Goal: Find contact information: Find contact information

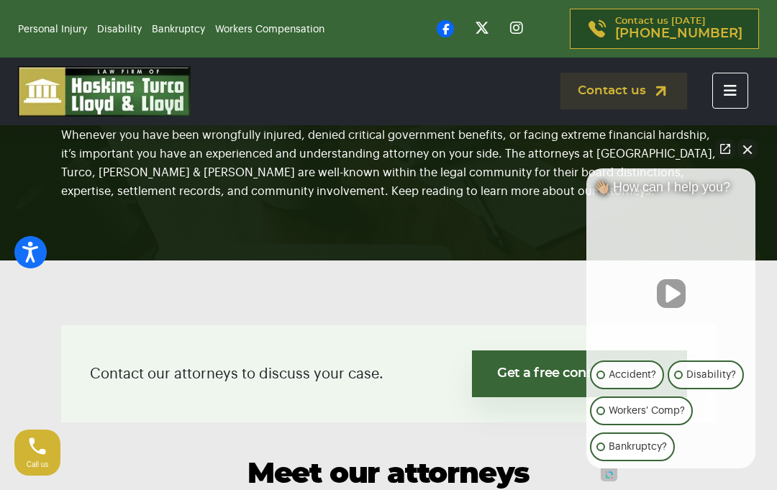
scroll to position [119, 0]
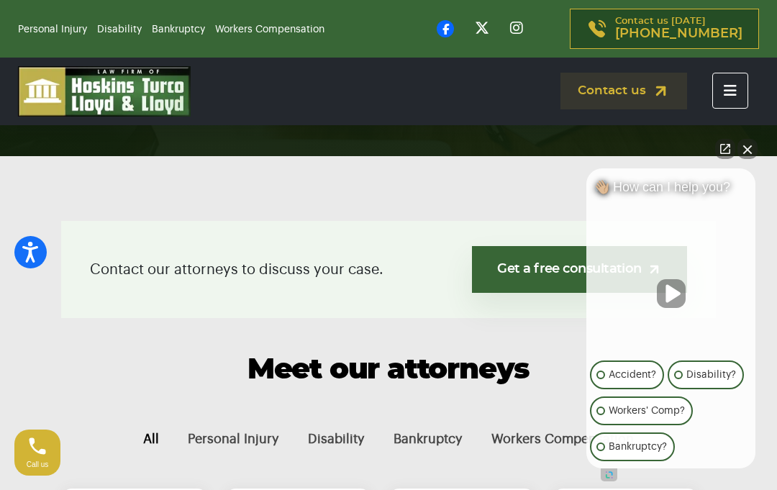
click at [387, 436] on button "Bankruptcy" at bounding box center [428, 439] width 98 height 48
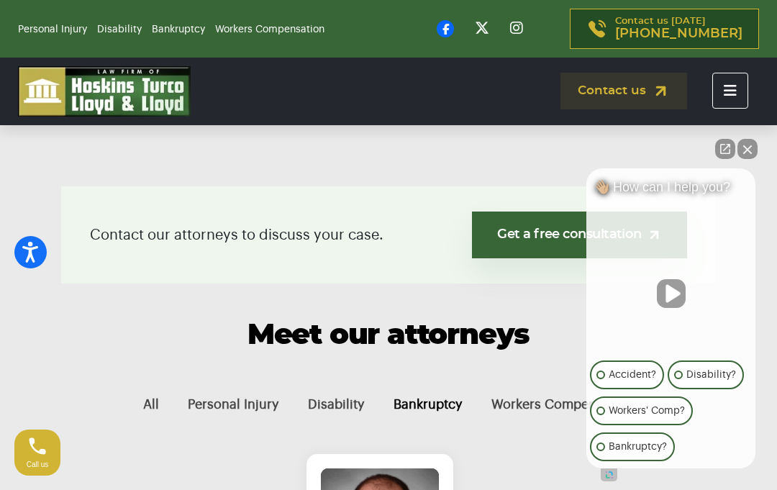
click at [387, 414] on button "Bankruptcy" at bounding box center [428, 405] width 98 height 48
click at [386, 423] on button "Bankruptcy" at bounding box center [428, 404] width 98 height 48
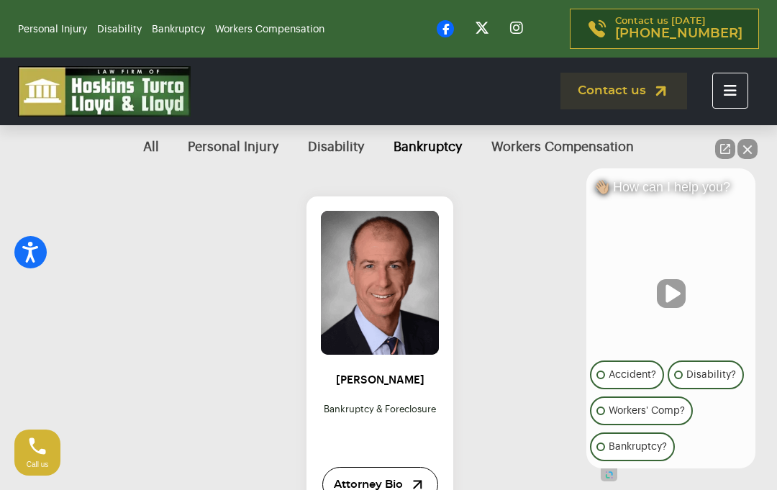
scroll to position [508, 0]
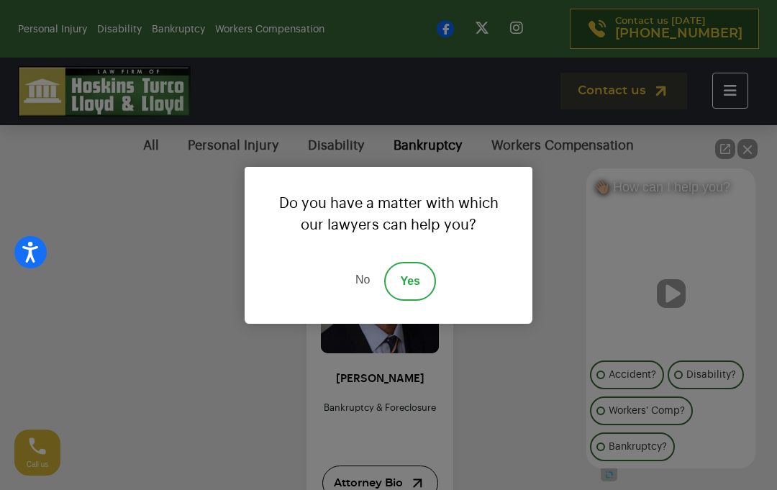
click at [369, 301] on link "No" at bounding box center [362, 281] width 43 height 39
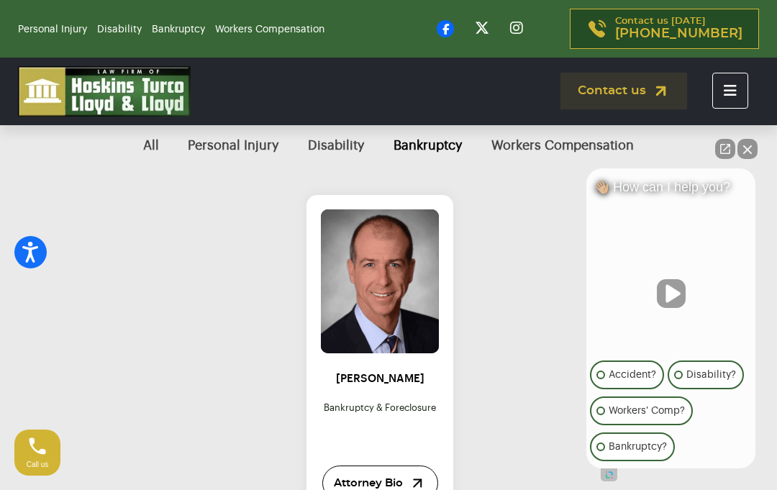
click at [463, 7] on div "Personal Injury Disability Bankruptcy Workers Compensation Contact us today (86…" at bounding box center [388, 29] width 777 height 58
click at [455, 2] on div "Personal Injury Disability Bankruptcy Workers Compensation Contact us today (86…" at bounding box center [388, 29] width 777 height 58
click at [440, 8] on div "Personal Injury Disability Bankruptcy Workers Compensation Contact us today (86…" at bounding box center [388, 29] width 777 height 58
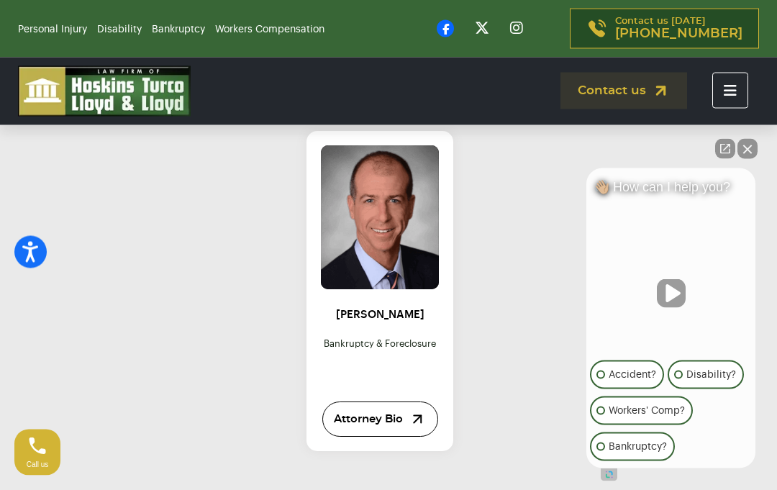
scroll to position [572, 0]
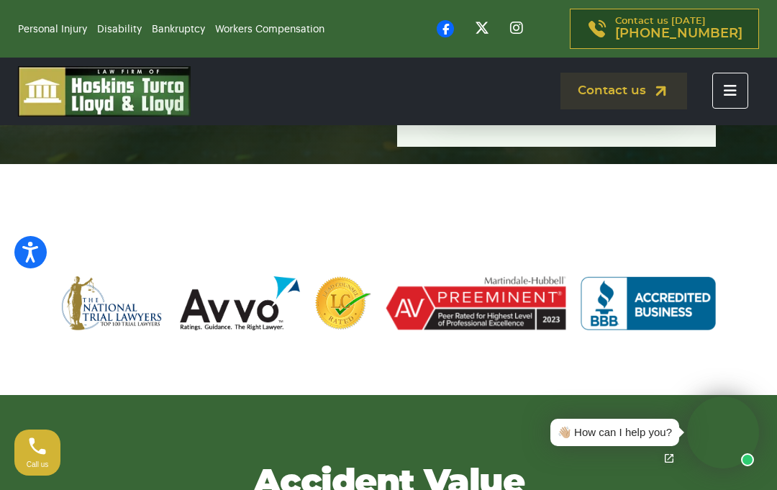
scroll to position [644, 0]
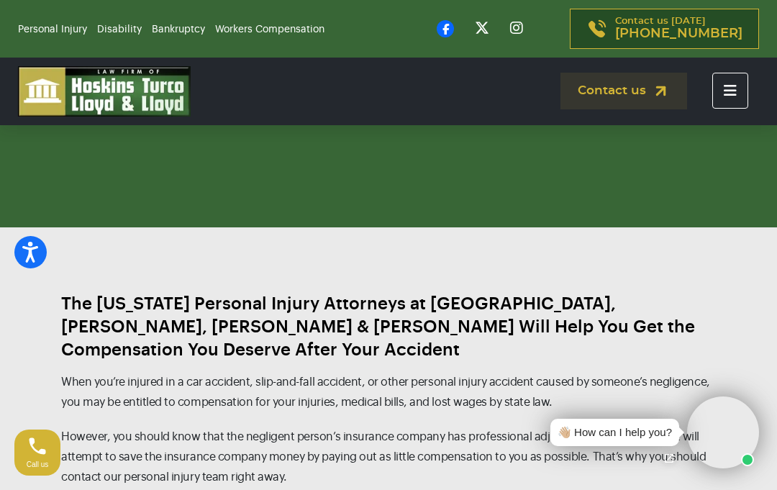
scroll to position [1305, 0]
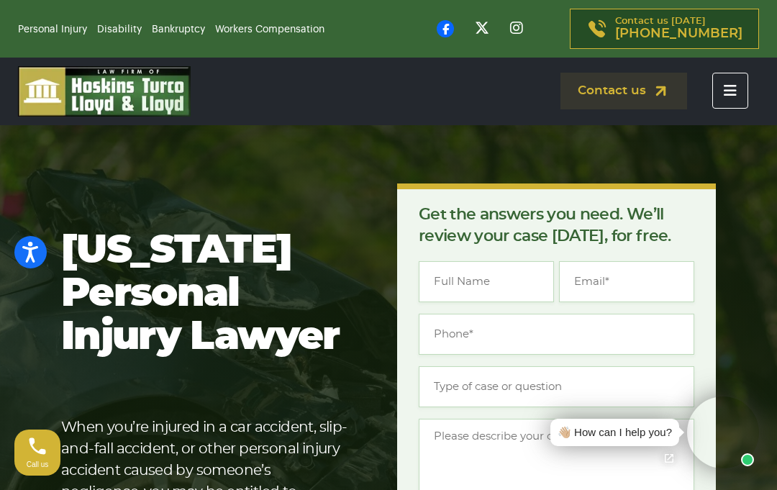
scroll to position [1305, 0]
